Goal: Navigation & Orientation: Find specific page/section

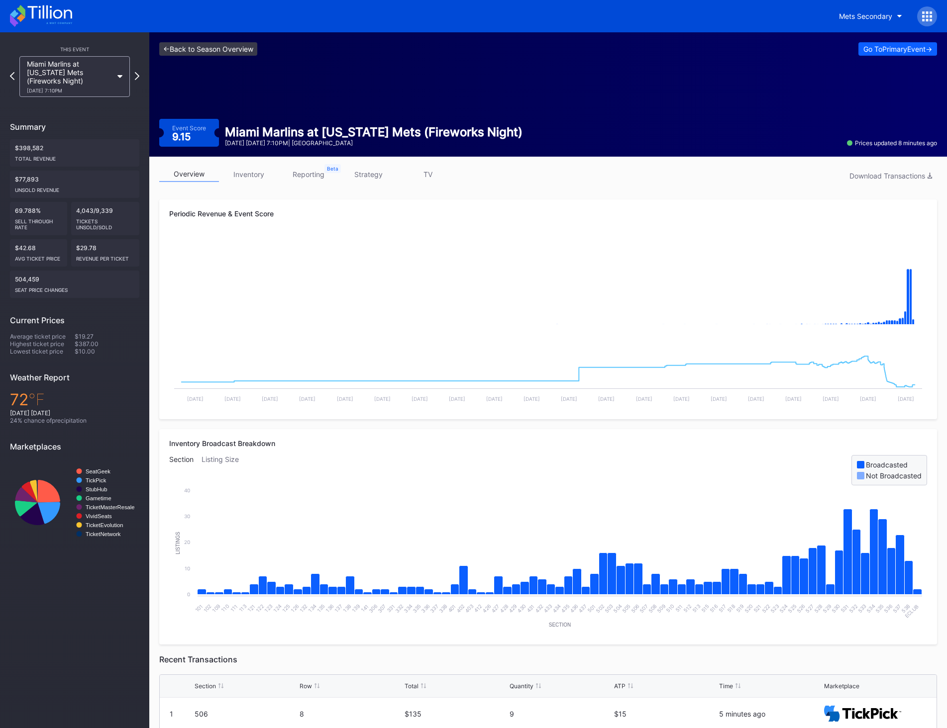
click at [215, 50] on link "<- Back to Season Overview" at bounding box center [208, 48] width 98 height 13
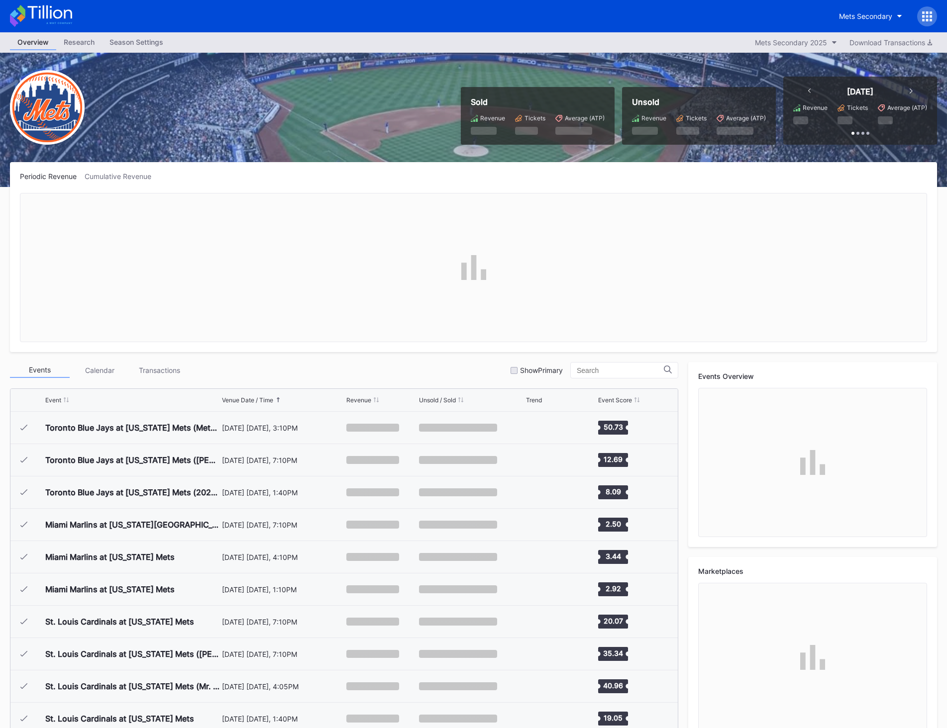
scroll to position [2167, 0]
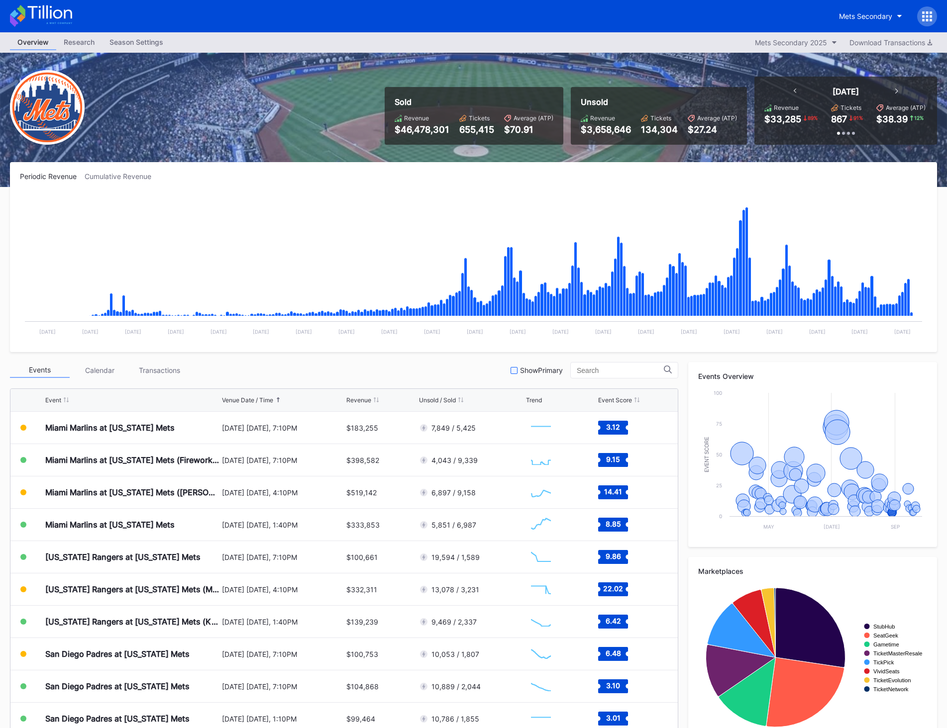
click at [516, 369] on div at bounding box center [513, 370] width 7 height 7
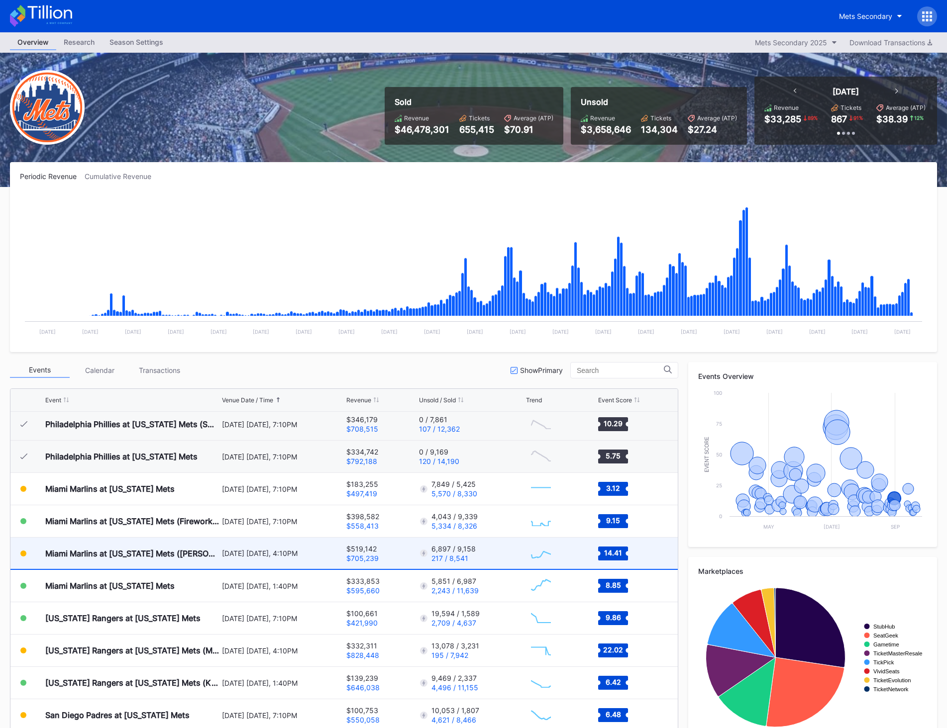
scroll to position [2112, 0]
